Goal: Use online tool/utility: Use online tool/utility

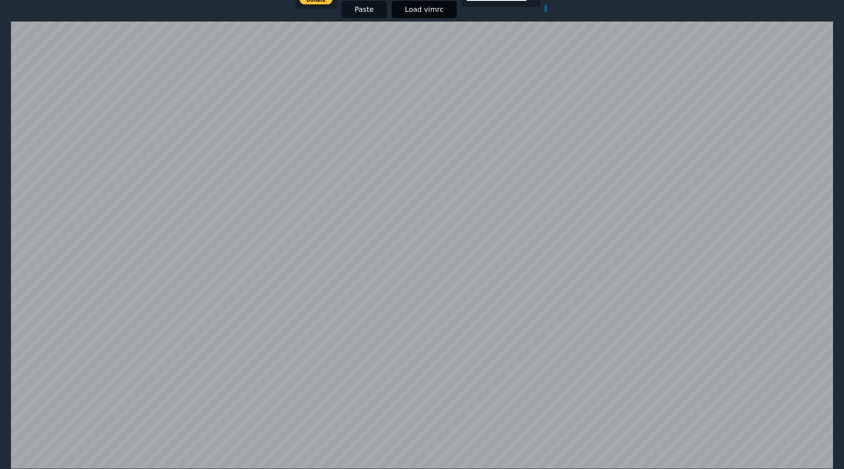
scroll to position [157, 0]
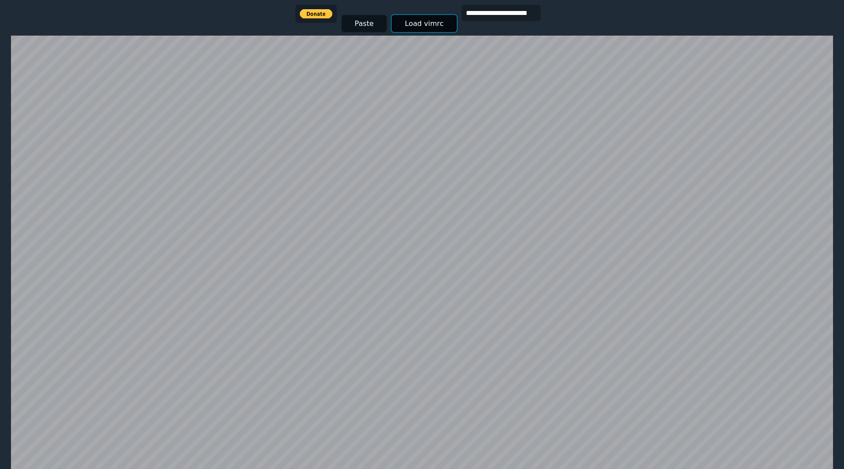
click at [406, 19] on button "Load vimrc" at bounding box center [424, 23] width 65 height 17
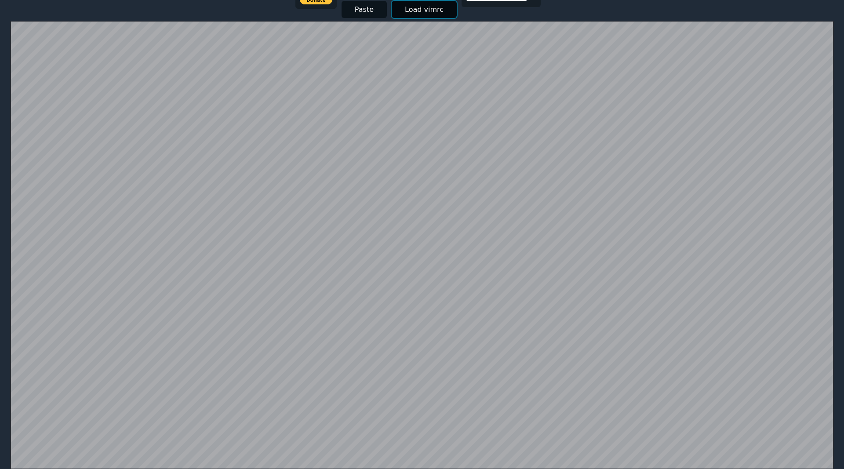
click at [405, 10] on button "Load vimrc" at bounding box center [424, 9] width 65 height 17
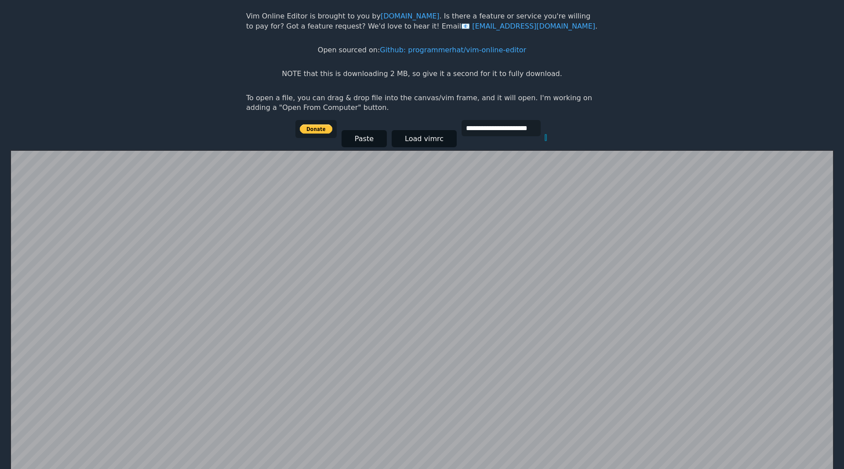
scroll to position [0, 0]
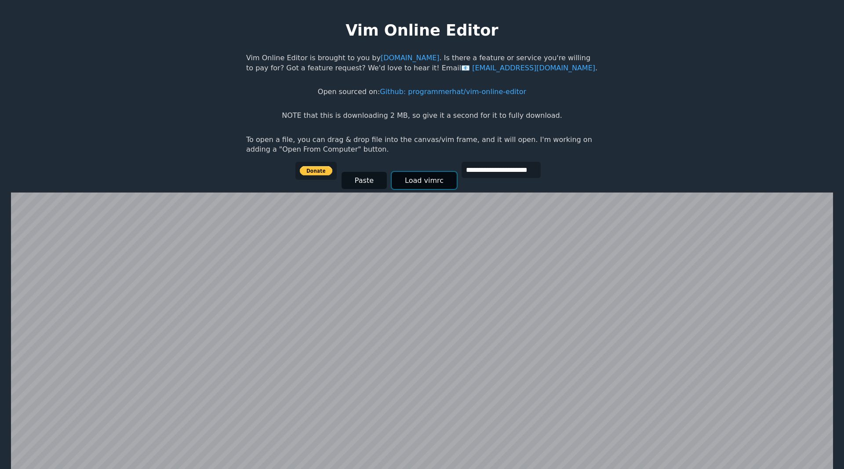
click at [432, 186] on button "Load vimrc" at bounding box center [424, 180] width 65 height 17
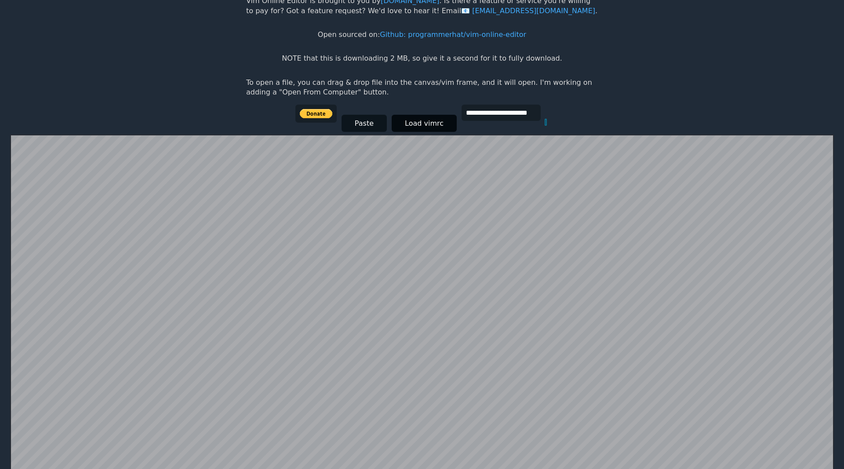
scroll to position [171, 0]
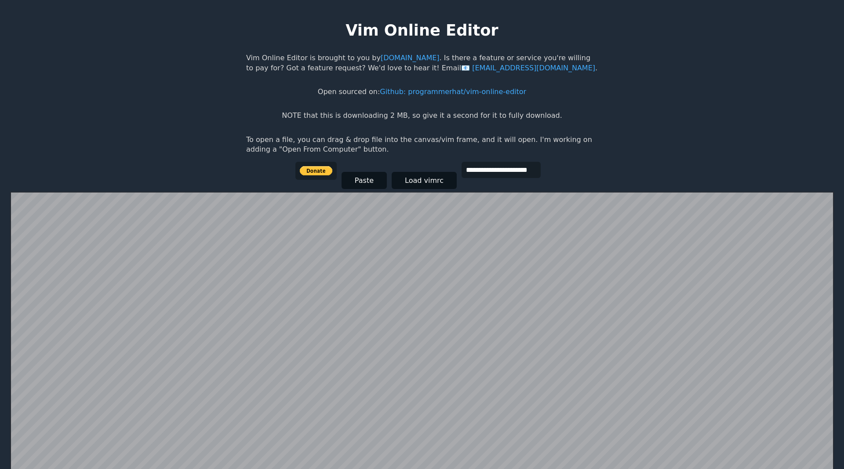
scroll to position [171, 0]
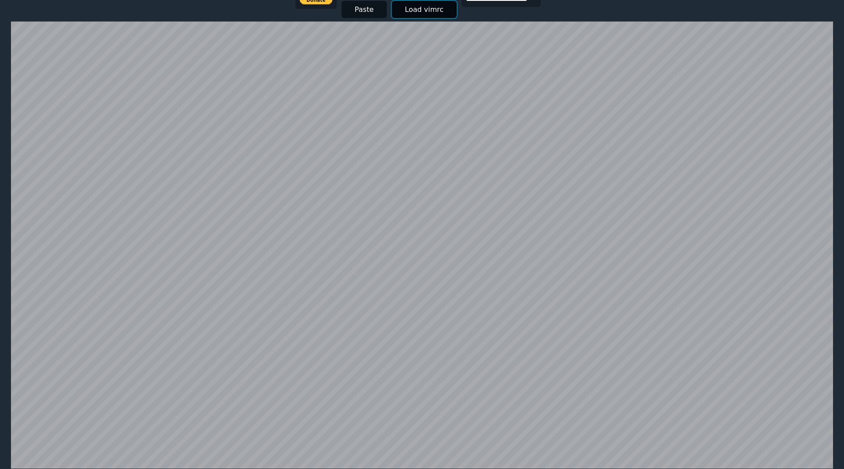
click at [423, 13] on button "Load vimrc" at bounding box center [424, 9] width 65 height 17
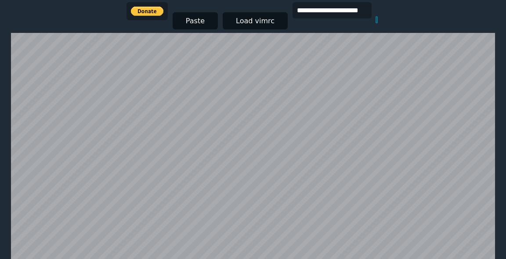
scroll to position [160, 0]
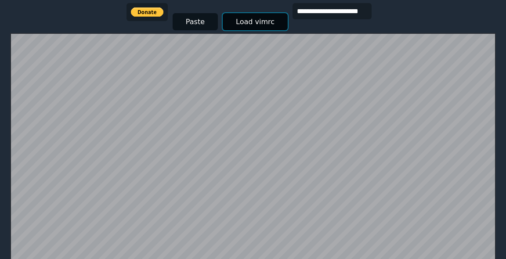
click at [254, 24] on button "Load vimrc" at bounding box center [255, 21] width 65 height 17
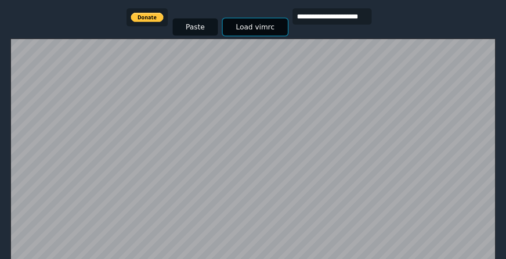
click at [252, 25] on button "Load vimrc" at bounding box center [255, 26] width 65 height 17
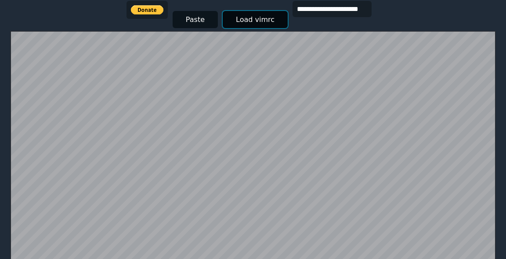
click at [244, 22] on button "Load vimrc" at bounding box center [255, 19] width 65 height 17
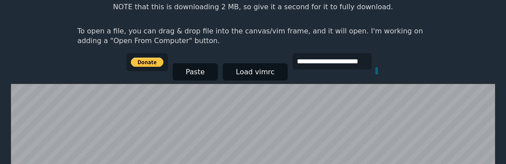
scroll to position [171, 0]
